Goal: Task Accomplishment & Management: Complete application form

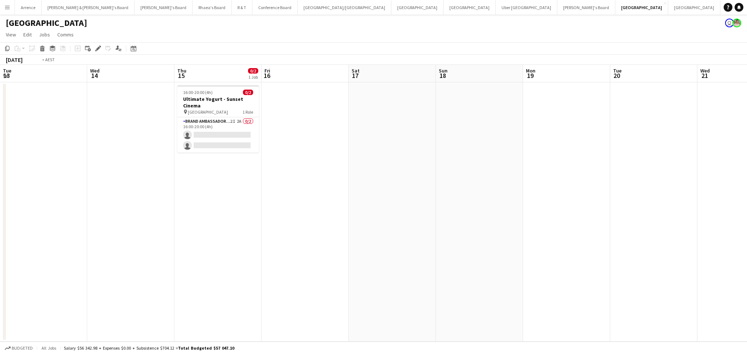
click at [549, 231] on app-calendar-viewport "Tue 13 Wed 14 Thu 15 0/2 1 Job Fri 16 Sat 17 Sun 18 Mon 19 Tue 20 Wed 21 Thu 22…" at bounding box center [373, 203] width 747 height 277
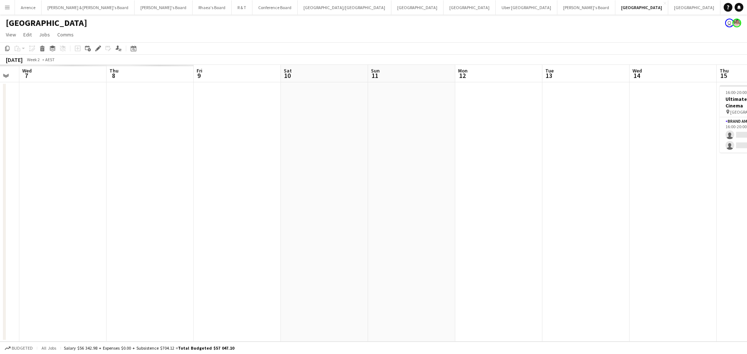
drag, startPoint x: 364, startPoint y: 217, endPoint x: 507, endPoint y: 219, distance: 142.9
click at [525, 217] on app-calendar-viewport "Mon 5 Tue 6 Wed 7 Thu 8 Fri 9 Sat 10 Sun 11 Mon 12 Tue 13 Wed 14 Thu 15 0/2 1 J…" at bounding box center [373, 203] width 747 height 277
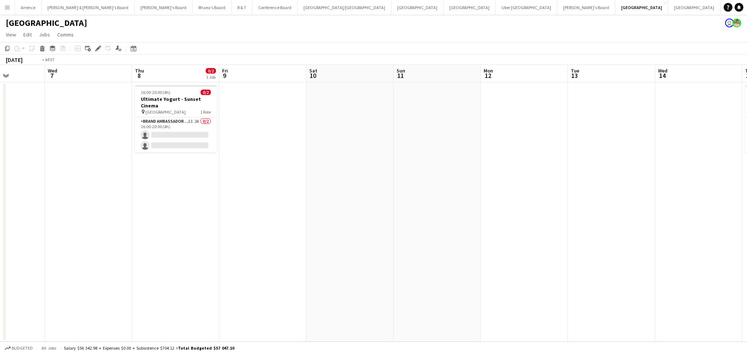
drag, startPoint x: 131, startPoint y: 229, endPoint x: 496, endPoint y: 222, distance: 364.6
click at [496, 222] on app-calendar-viewport "Sun 4 Mon 5 Tue 6 Wed 7 Thu 8 0/2 1 Job Fri 9 Sat 10 Sun 11 Mon 12 Tue 13 Wed 1…" at bounding box center [373, 203] width 747 height 277
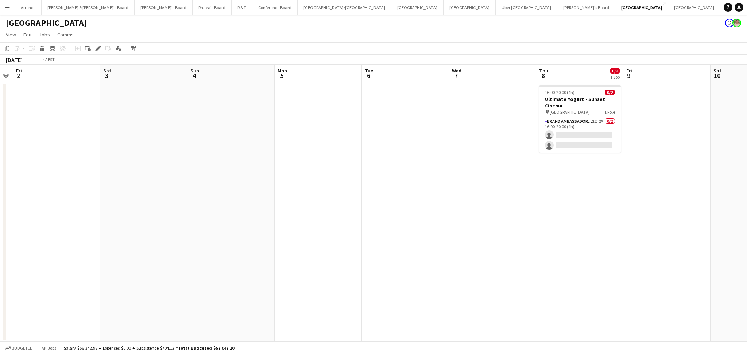
drag, startPoint x: 93, startPoint y: 240, endPoint x: 452, endPoint y: 225, distance: 359.4
click at [480, 223] on app-calendar-viewport "Wed 31 Thu 1 Fri 2 Sat 3 Sun 4 Mon 5 Tue 6 Wed 7 Thu 8 0/2 1 Job Fri 9 Sat 10 S…" at bounding box center [373, 203] width 747 height 277
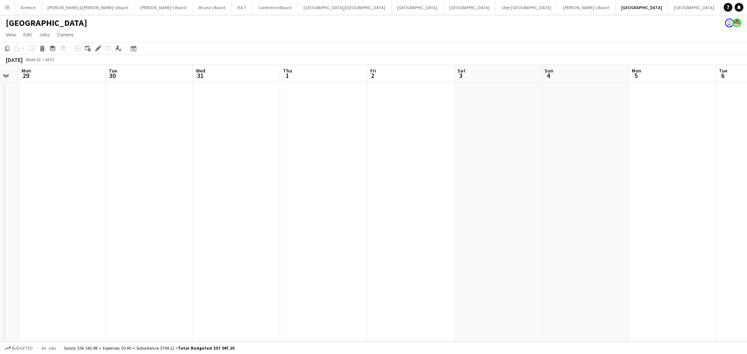
drag, startPoint x: 139, startPoint y: 225, endPoint x: 399, endPoint y: 228, distance: 259.9
click at [498, 222] on app-calendar-viewport "Fri 26 Sat 27 Sun 28 Mon 29 Tue 30 Wed 31 Thu 1 Fri 2 Sat 3 Sun 4 Mon 5 Tue 6 W…" at bounding box center [373, 203] width 747 height 277
drag, startPoint x: 183, startPoint y: 227, endPoint x: 471, endPoint y: 228, distance: 287.6
click at [471, 228] on app-calendar-viewport "Thu 18 Fri 19 Sat 20 Sun 21 Mon 22 Tue 23 Wed 24 Thu 25 Fri 26 Sat 27 Sun 28 Mo…" at bounding box center [373, 203] width 747 height 277
drag, startPoint x: 213, startPoint y: 235, endPoint x: 431, endPoint y: 241, distance: 217.3
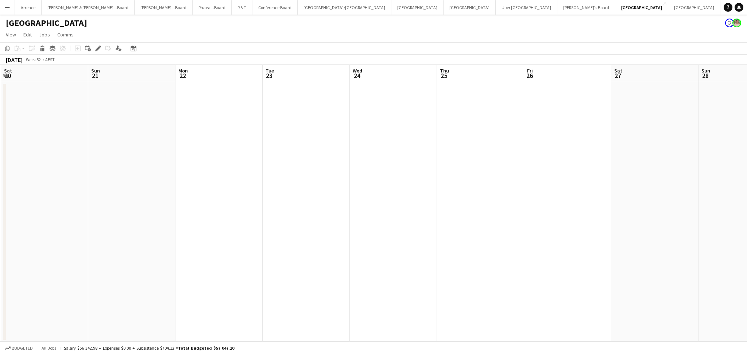
click at [531, 235] on app-calendar-viewport "Thu 18 0/2 1 Job Fri 19 Sat 20 Sun 21 Mon 22 Tue 23 Wed 24 Thu 25 Fri 26 Sat 27…" at bounding box center [373, 203] width 747 height 277
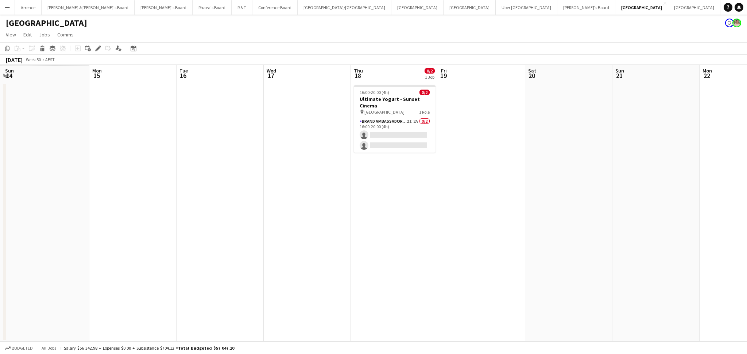
drag, startPoint x: 350, startPoint y: 241, endPoint x: 453, endPoint y: 239, distance: 103.5
click at [472, 239] on app-calendar-viewport "Fri 12 Sat 13 Sun 14 Mon 15 Tue 16 Wed 17 Thu 18 0/2 1 Job Fri 19 Sat 20 Sun 21…" at bounding box center [373, 203] width 747 height 277
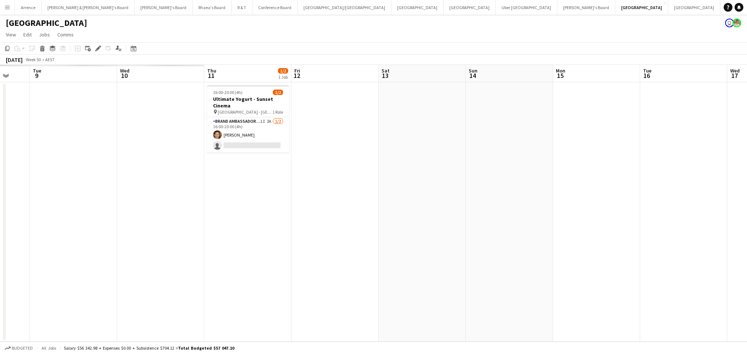
drag, startPoint x: 244, startPoint y: 221, endPoint x: 628, endPoint y: 230, distance: 384.0
click at [628, 230] on app-calendar-viewport "Sun 7 Mon 8 Tue 9 Wed 10 Thu 11 1/2 1 Job Fri 12 Sat 13 Sun 14 Mon 15 Tue 16 We…" at bounding box center [373, 203] width 747 height 277
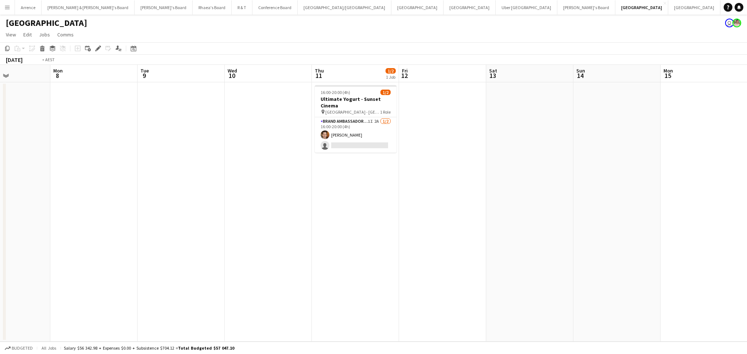
drag, startPoint x: 322, startPoint y: 229, endPoint x: 576, endPoint y: 229, distance: 254.1
click at [576, 229] on app-calendar-viewport "Sat 6 Sun 7 Mon 8 Tue 9 Wed 10 Thu 11 1/2 1 Job Fri 12 Sat 13 Sun 14 Mon 15 Tue…" at bounding box center [373, 203] width 747 height 277
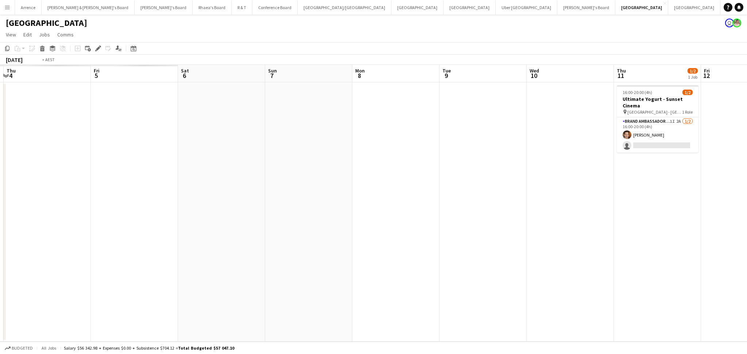
drag, startPoint x: 190, startPoint y: 235, endPoint x: 565, endPoint y: 218, distance: 374.8
click at [565, 218] on app-calendar-viewport "Tue 2 Wed 3 Thu 4 Fri 5 Sat 6 Sun 7 Mon 8 Tue 9 Wed 10 Thu 11 1/2 1 Job Fri 12 …" at bounding box center [373, 203] width 747 height 277
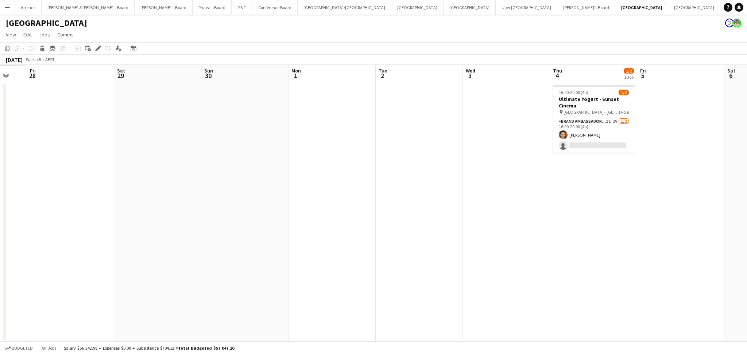
drag, startPoint x: 184, startPoint y: 225, endPoint x: 160, endPoint y: 223, distance: 23.8
click at [482, 211] on app-calendar-viewport "Wed 26 Thu 27 Fri 28 Sat 29 Sun 30 Mon 1 Tue 2 Wed 3 Thu 4 1/2 1 Job Fri 5 Sat …" at bounding box center [373, 203] width 747 height 277
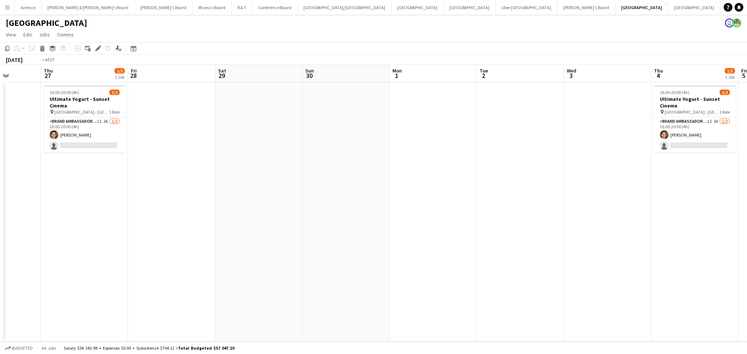
drag, startPoint x: 160, startPoint y: 223, endPoint x: 472, endPoint y: 215, distance: 311.4
click at [476, 215] on app-calendar-viewport "Mon 24 Tue 25 Wed 26 Thu 27 1/2 1 Job Fri 28 Sat 29 Sun 30 Mon 1 Tue 2 Wed 3 Th…" at bounding box center [373, 203] width 747 height 277
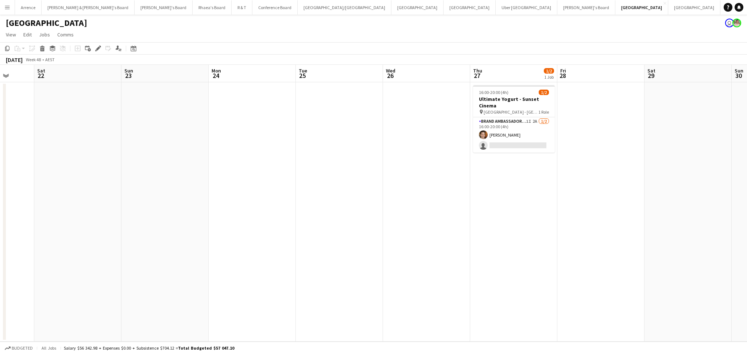
drag, startPoint x: 392, startPoint y: 222, endPoint x: 335, endPoint y: 233, distance: 57.6
click at [534, 232] on app-calendar-viewport "Wed 19 Thu 20 0/2 1 Job Fri 21 Sat 22 Sun 23 Mon 24 Tue 25 Wed 26 Thu 27 1/2 1 …" at bounding box center [373, 203] width 747 height 277
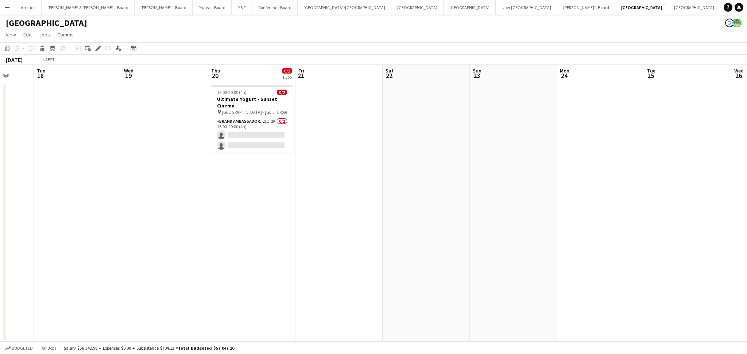
drag, startPoint x: 176, startPoint y: 233, endPoint x: 519, endPoint y: 234, distance: 343.4
click at [519, 234] on app-calendar-viewport "Sun 16 Mon 17 Tue 18 Wed 19 Thu 20 0/2 1 Job Fri 21 Sat 22 Sun 23 Mon 24 Tue 25…" at bounding box center [373, 203] width 747 height 277
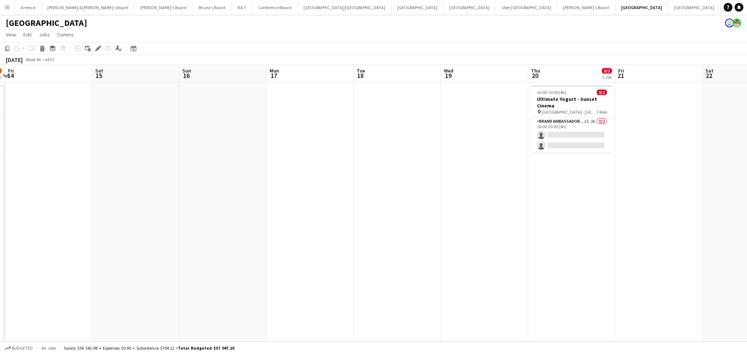
drag, startPoint x: 167, startPoint y: 243, endPoint x: 492, endPoint y: 225, distance: 326.4
click at [492, 225] on app-calendar-viewport "Wed 12 Thu 13 1/2 1 Job Fri 14 Sat 15 Sun 16 Mon 17 Tue 18 Wed 19 Thu 20 0/2 1 …" at bounding box center [373, 203] width 747 height 277
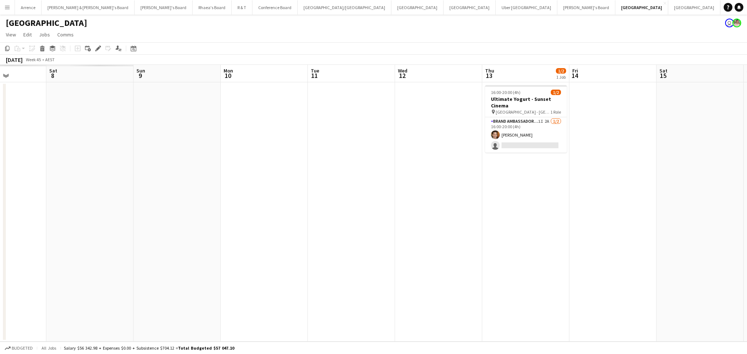
drag, startPoint x: 148, startPoint y: 233, endPoint x: 474, endPoint y: 232, distance: 325.2
click at [474, 232] on app-calendar-viewport "Wed 5 Thu 6 Fri 7 Sat 8 Sun 9 Mon 10 Tue 11 Wed 12 Thu 13 1/2 1 Job Fri 14 Sat …" at bounding box center [373, 203] width 747 height 277
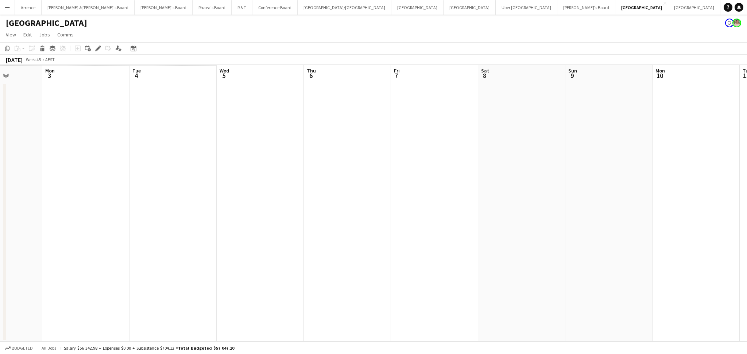
drag, startPoint x: 156, startPoint y: 226, endPoint x: 484, endPoint y: 224, distance: 328.4
click at [484, 224] on app-calendar-viewport "Sat 1 Sun 2 Mon 3 Tue 4 Wed 5 Thu 6 Fri 7 Sat 8 Sun 9 Mon 10 Tue 11 Wed 12 Thu …" at bounding box center [373, 203] width 747 height 277
drag, startPoint x: 224, startPoint y: 223, endPoint x: 520, endPoint y: 209, distance: 296.7
click at [520, 209] on app-calendar-viewport "Sat 1 Sun 2 Mon 3 Tue 4 Wed 5 Thu 6 Fri 7 Sat 8 Sun 9 Mon 10 Tue 11 Wed 12 Thu …" at bounding box center [373, 203] width 747 height 277
drag, startPoint x: 234, startPoint y: 221, endPoint x: 341, endPoint y: 217, distance: 107.3
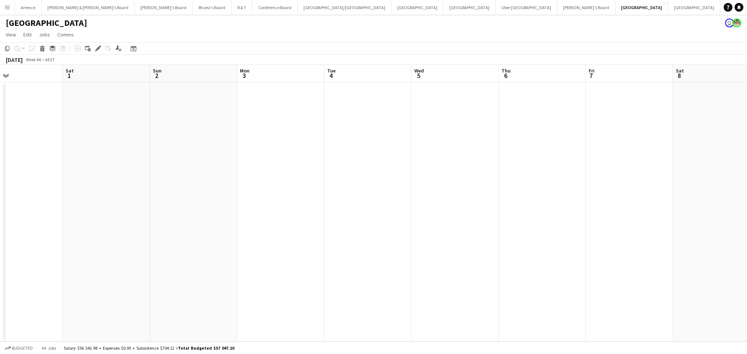
click at [523, 216] on app-calendar-viewport "Wed 29 Thu 30 Fri 31 Sat 1 Sun 2 Mon 3 Tue 4 Wed 5 Thu 6 Fri 7 Sat 8 Sun 9 Mon …" at bounding box center [373, 203] width 747 height 277
drag, startPoint x: 381, startPoint y: 206, endPoint x: 530, endPoint y: 199, distance: 149.6
click at [558, 199] on app-calendar-viewport "Wed 22 Thu 23 Fri 24 Sat 25 Sun 26 Mon 27 Tue 28 Wed 29 Thu 30 Fri 31 Sat 1 Sun…" at bounding box center [373, 203] width 747 height 277
drag, startPoint x: 156, startPoint y: 201, endPoint x: 545, endPoint y: 187, distance: 389.5
click at [545, 187] on app-calendar-viewport "Wed 22 Thu 23 Fri 24 Sat 25 Sun 26 Mon 27 Tue 28 Wed 29 Thu 30 Fri 31 Sat 1 Sun…" at bounding box center [373, 203] width 747 height 277
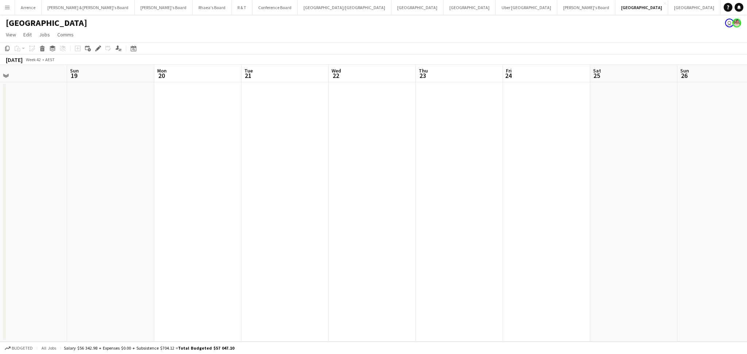
drag, startPoint x: 394, startPoint y: 199, endPoint x: 591, endPoint y: 199, distance: 197.6
click at [596, 199] on app-calendar-viewport "Thu 16 Fri 17 Sat 18 Sun 19 Mon 20 Tue 21 Wed 22 Thu 23 Fri 24 Sat 25 Sun 26 Mo…" at bounding box center [373, 203] width 747 height 277
drag, startPoint x: 252, startPoint y: 204, endPoint x: 514, endPoint y: 188, distance: 262.2
click at [514, 188] on app-calendar-viewport "Sat 11 Sun 12 Mon 13 Tue 14 Wed 15 Thu 16 Fri 17 Sat 18 Sun 19 Mon 20 Tue 21 We…" at bounding box center [373, 203] width 747 height 277
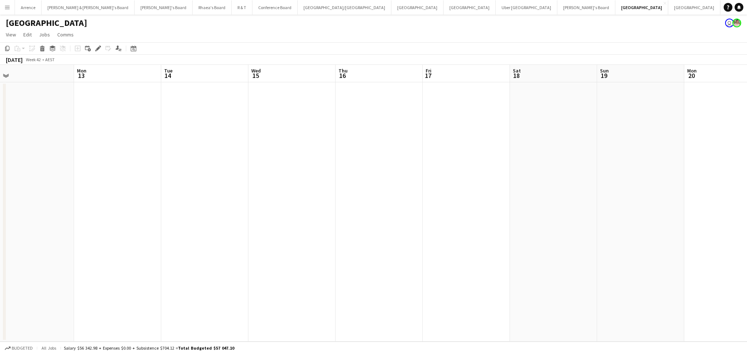
drag, startPoint x: 392, startPoint y: 215, endPoint x: 458, endPoint y: 213, distance: 66.0
click at [458, 213] on app-calendar-viewport "Fri 10 Sat 11 Sun 12 Mon 13 Tue 14 Wed 15 Thu 16 Fri 17 Sat 18 Sun 19 Mon 20 Tu…" at bounding box center [373, 203] width 747 height 277
drag, startPoint x: 283, startPoint y: 217, endPoint x: 497, endPoint y: 216, distance: 214.3
click at [497, 216] on app-calendar-viewport "Mon 6 Tue 7 Wed 8 Thu 9 Fri 10 Sat 11 Sun 12 Mon 13 Tue 14 Wed 15 Thu 16 Fri 17…" at bounding box center [373, 203] width 747 height 277
drag, startPoint x: 248, startPoint y: 216, endPoint x: 385, endPoint y: 198, distance: 138.3
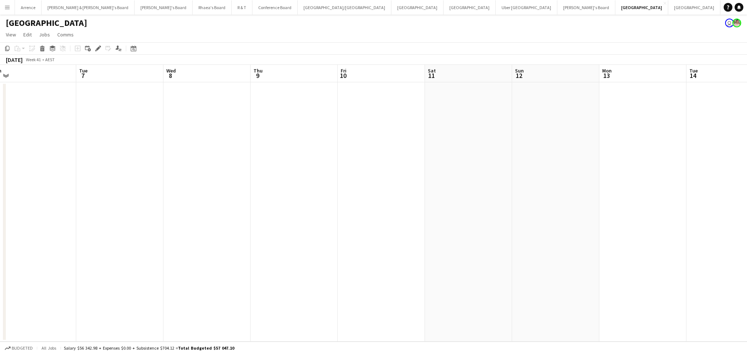
click at [385, 198] on app-calendar-viewport "Sat 4 Sun 5 Mon 6 Tue 7 Wed 8 Thu 9 Fri 10 Sat 11 Sun 12 Mon 13 Tue 14 Wed 15 T…" at bounding box center [373, 203] width 747 height 277
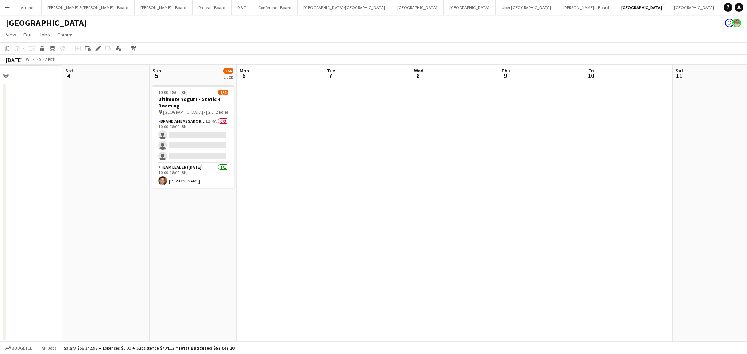
drag, startPoint x: 208, startPoint y: 208, endPoint x: 455, endPoint y: 208, distance: 247.5
click at [455, 208] on app-calendar-viewport "Wed 1 Thu 2 Fri 3 Sat 4 Sun 5 1/4 1 Job Mon 6 Tue 7 Wed 8 Thu 9 Fri 10 Sat 11 S…" at bounding box center [373, 203] width 747 height 277
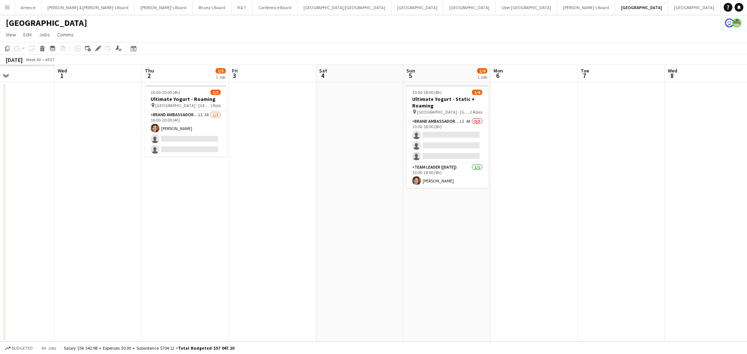
drag, startPoint x: 316, startPoint y: 211, endPoint x: 553, endPoint y: 214, distance: 236.2
click at [553, 214] on app-calendar-viewport "Sun 28 Mon 29 Tue 30 Wed 1 Thu 2 1/3 1 Job Fri 3 Sat 4 Sun 5 1/4 1 Job Mon 6 Tu…" at bounding box center [373, 203] width 747 height 277
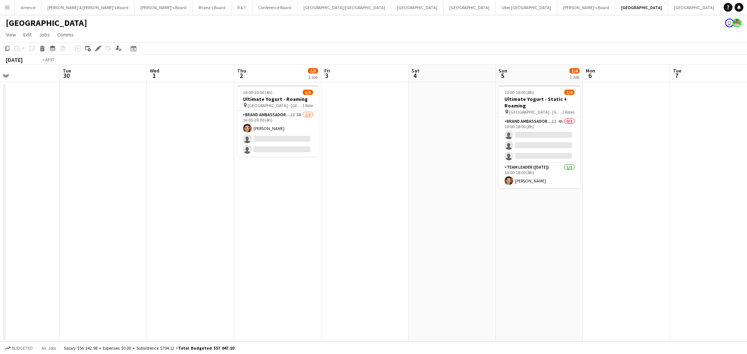
drag, startPoint x: 295, startPoint y: 223, endPoint x: 475, endPoint y: 222, distance: 180.1
click at [475, 222] on app-calendar-viewport "Sat 27 Sun 28 Mon 29 Tue 30 Wed 1 Thu 2 1/3 1 Job Fri 3 Sat 4 Sun 5 1/4 1 Job M…" at bounding box center [373, 203] width 747 height 277
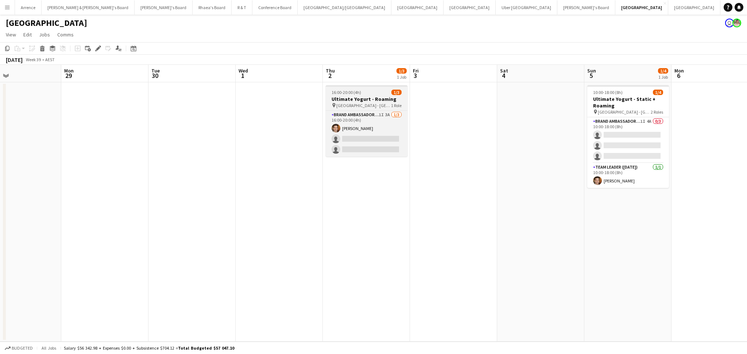
click at [367, 102] on h3 "Ultimate Yogurt - Roaming" at bounding box center [367, 99] width 82 height 7
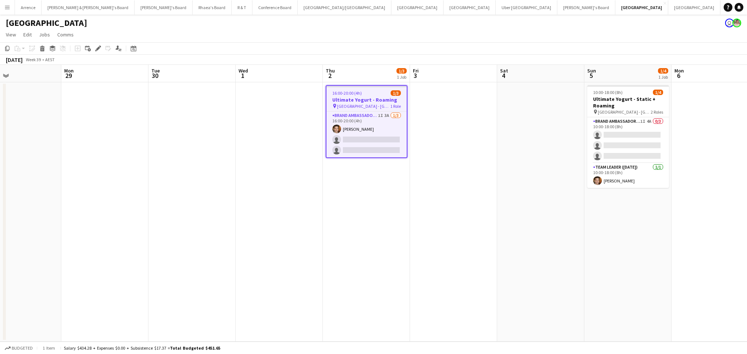
click at [272, 120] on app-date-cell at bounding box center [278, 212] width 87 height 260
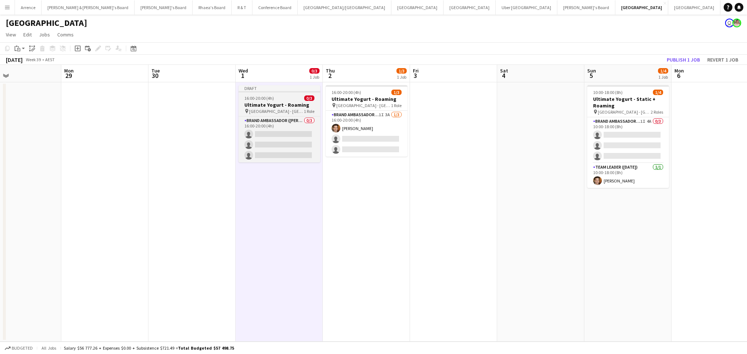
click at [272, 100] on span "16:00-20:00 (4h)" at bounding box center [259, 98] width 30 height 5
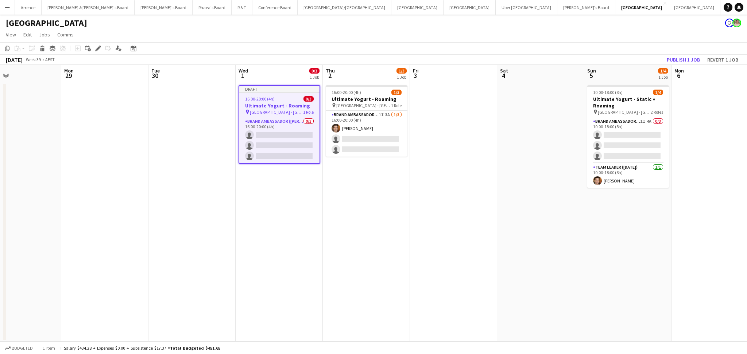
click at [272, 100] on span "16:00-20:00 (4h)" at bounding box center [260, 98] width 30 height 5
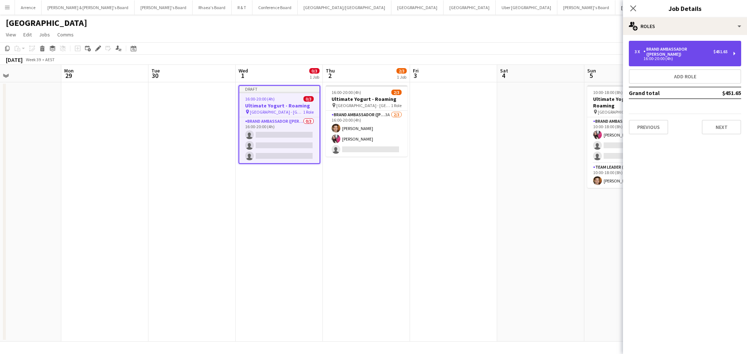
click at [662, 57] on div "16:00-20:00 (4h)" at bounding box center [680, 59] width 93 height 4
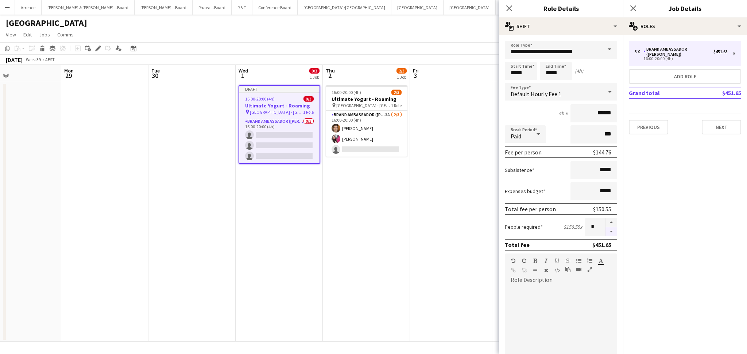
click at [605, 231] on button "button" at bounding box center [611, 231] width 12 height 9
type input "*"
click at [513, 71] on input "*****" at bounding box center [521, 71] width 32 height 18
type input "*****"
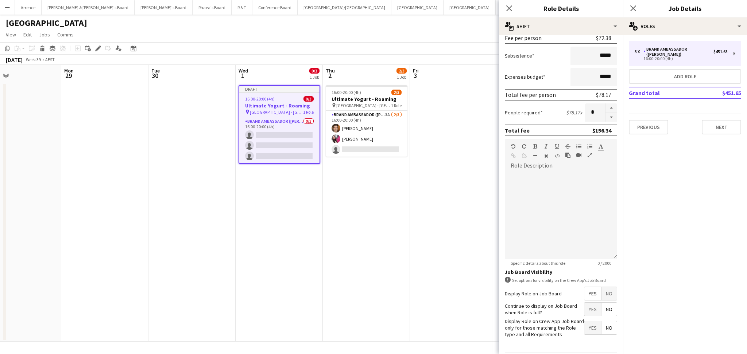
scroll to position [143, 0]
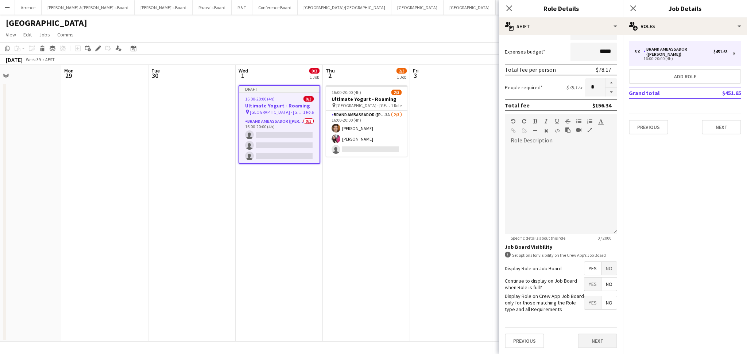
type input "*****"
click at [603, 338] on button "Next" at bounding box center [596, 341] width 39 height 15
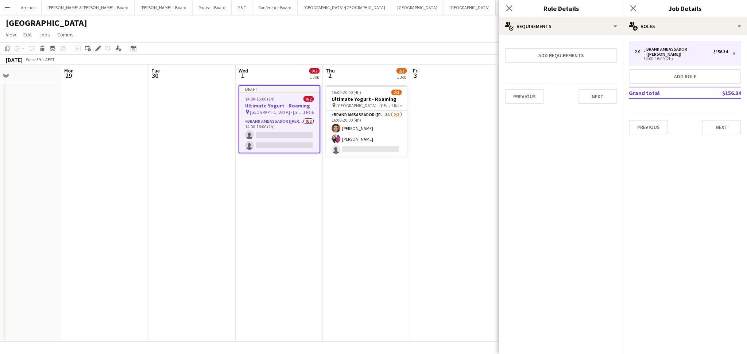
scroll to position [0, 0]
click at [722, 126] on button "Next" at bounding box center [720, 127] width 39 height 15
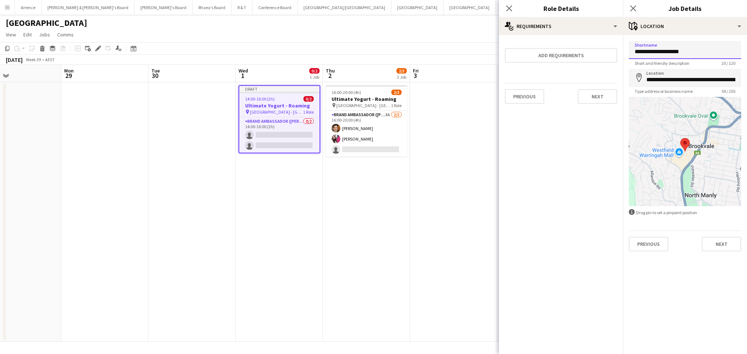
click at [662, 51] on input "**********" at bounding box center [684, 50] width 112 height 18
paste input
click at [671, 56] on input "*********" at bounding box center [684, 50] width 112 height 18
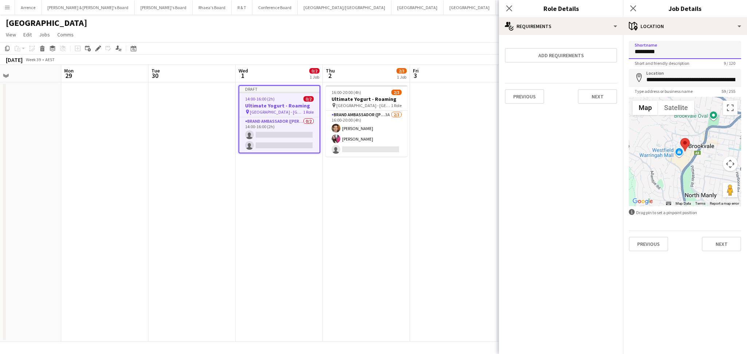
click at [671, 56] on input "*********" at bounding box center [684, 50] width 112 height 18
type input "*********"
click at [665, 77] on input "**********" at bounding box center [684, 78] width 112 height 18
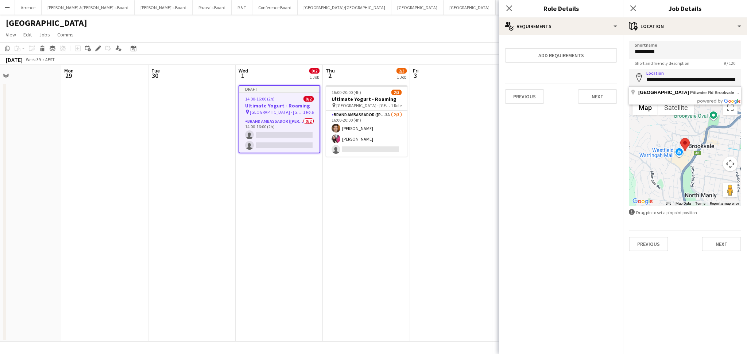
click at [665, 77] on input "**********" at bounding box center [684, 78] width 112 height 18
paste input
type input "**********"
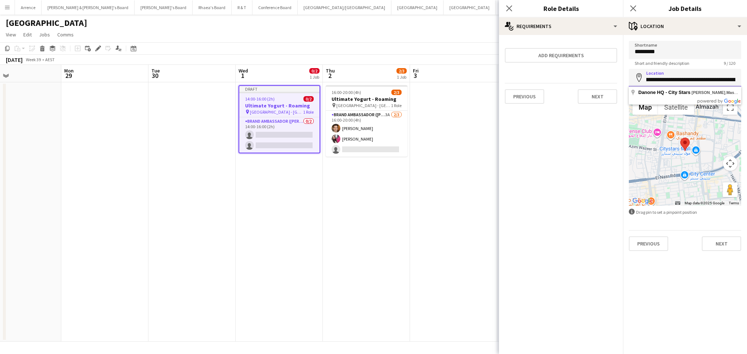
scroll to position [0, 200]
drag, startPoint x: 667, startPoint y: 78, endPoint x: 732, endPoint y: 80, distance: 64.2
click at [732, 80] on input "**********" at bounding box center [684, 78] width 112 height 18
click at [722, 79] on input "**********" at bounding box center [684, 78] width 112 height 18
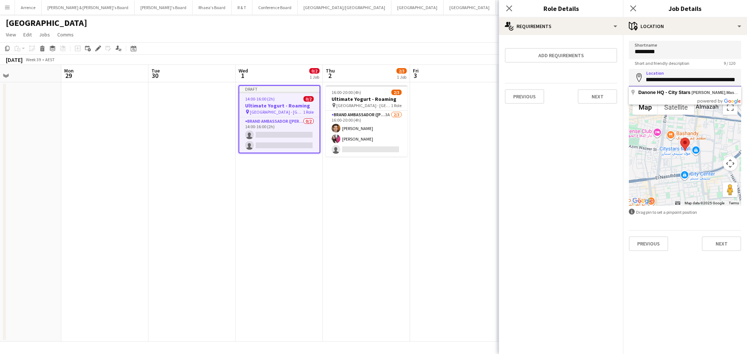
click at [722, 79] on input "**********" at bounding box center [684, 78] width 112 height 18
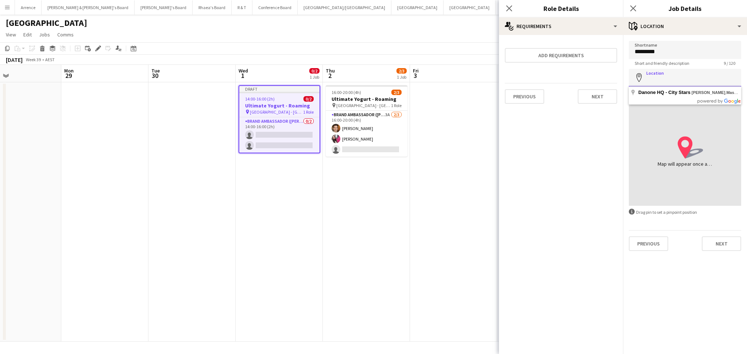
scroll to position [0, 0]
paste input "**********"
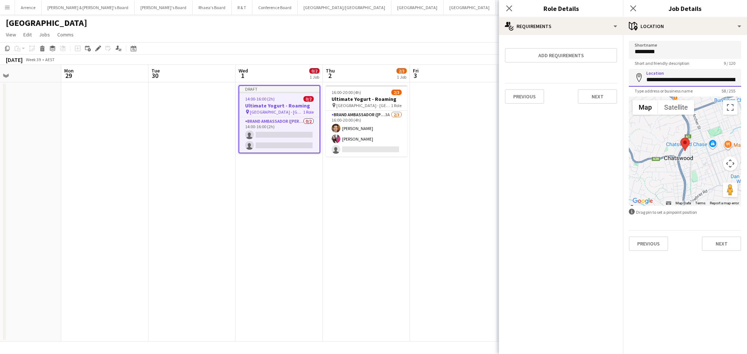
click at [660, 82] on input "**********" at bounding box center [684, 78] width 112 height 18
paste input "*******"
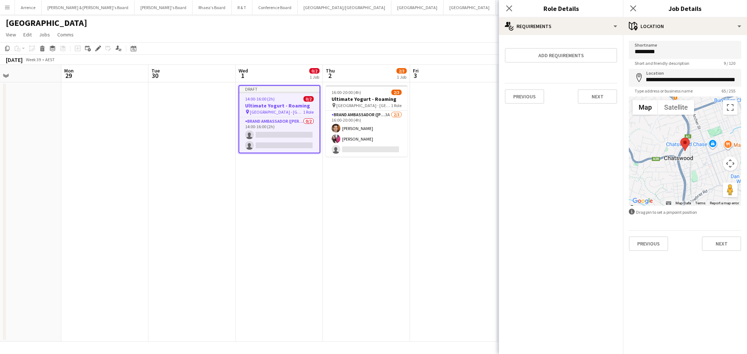
type input "**********"
click at [715, 246] on button "Next" at bounding box center [720, 244] width 39 height 15
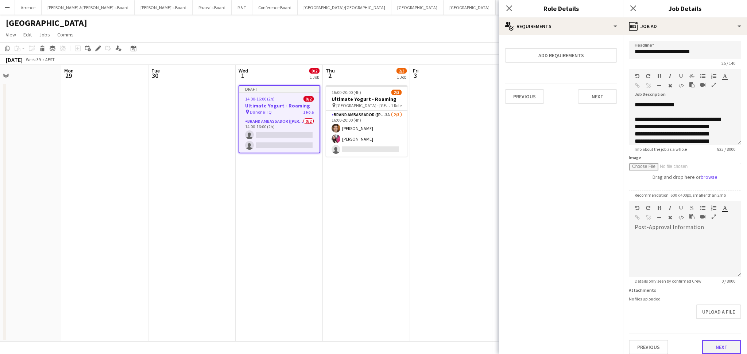
click at [701, 344] on button "Next" at bounding box center [720, 347] width 39 height 15
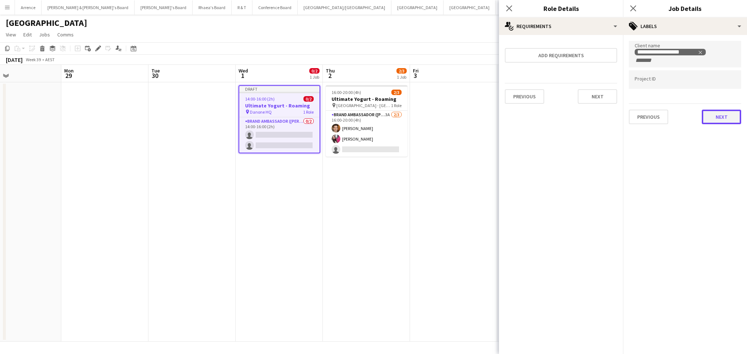
click at [722, 117] on button "Next" at bounding box center [720, 117] width 39 height 15
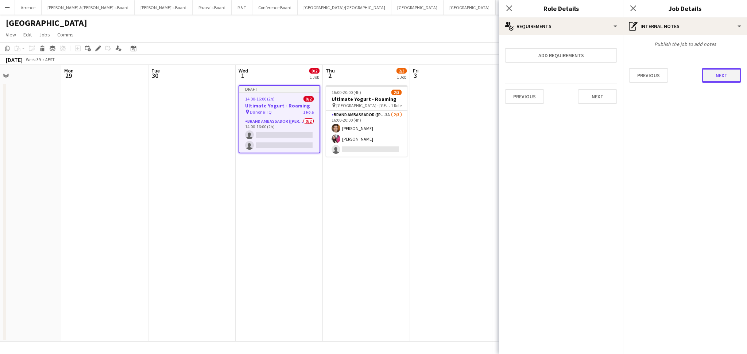
click at [708, 79] on button "Next" at bounding box center [720, 75] width 39 height 15
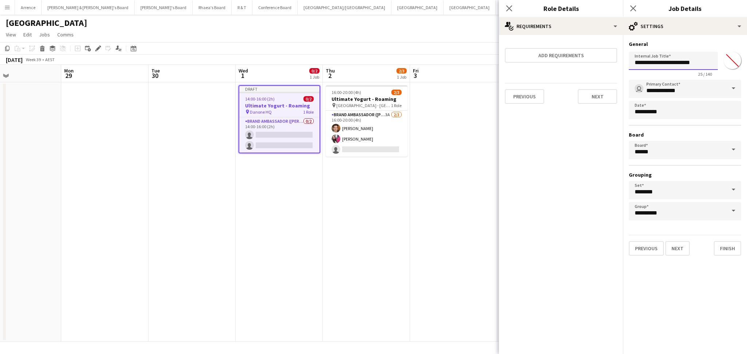
click at [682, 65] on input "**********" at bounding box center [672, 61] width 89 height 18
type input "**********"
click at [728, 241] on button "Finish" at bounding box center [726, 248] width 27 height 15
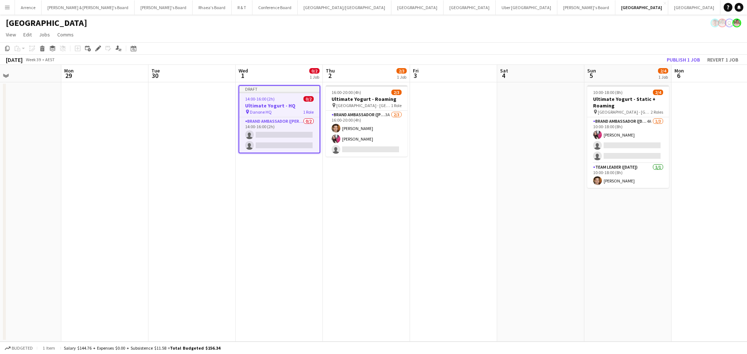
click at [391, 250] on app-date-cell "16:00-20:00 (4h) 2/3 Ultimate Yogurt - Roaming pin [GEOGRAPHIC_DATA] - NSW 1 Ro…" at bounding box center [366, 212] width 87 height 260
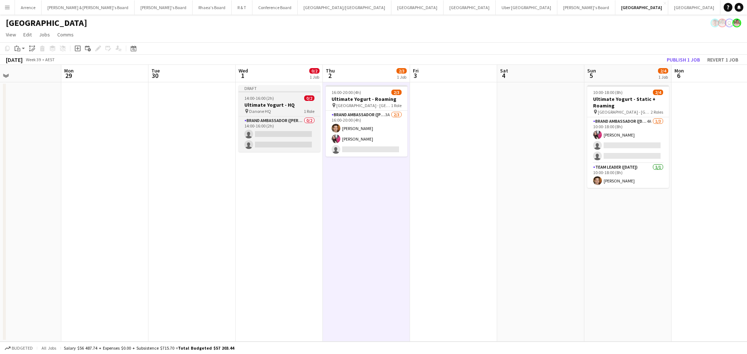
click at [267, 105] on h3 "Ultimate Yogurt - HQ" at bounding box center [279, 105] width 82 height 7
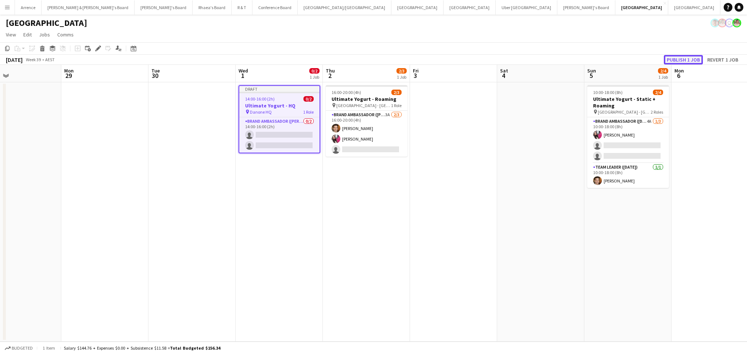
click at [684, 61] on button "Publish 1 job" at bounding box center [682, 59] width 39 height 9
